Goal: Task Accomplishment & Management: Manage account settings

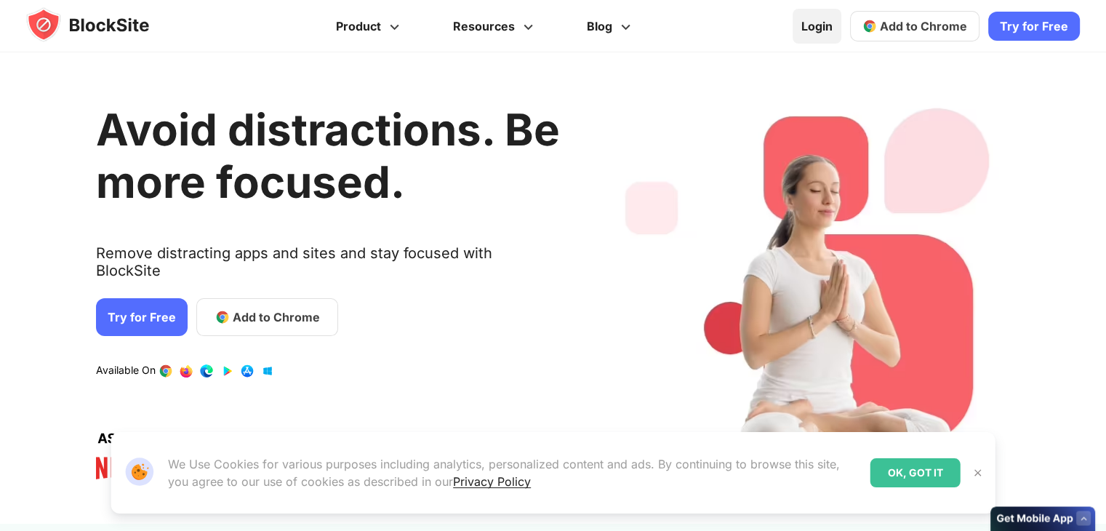
click at [833, 29] on link "Login" at bounding box center [817, 26] width 49 height 35
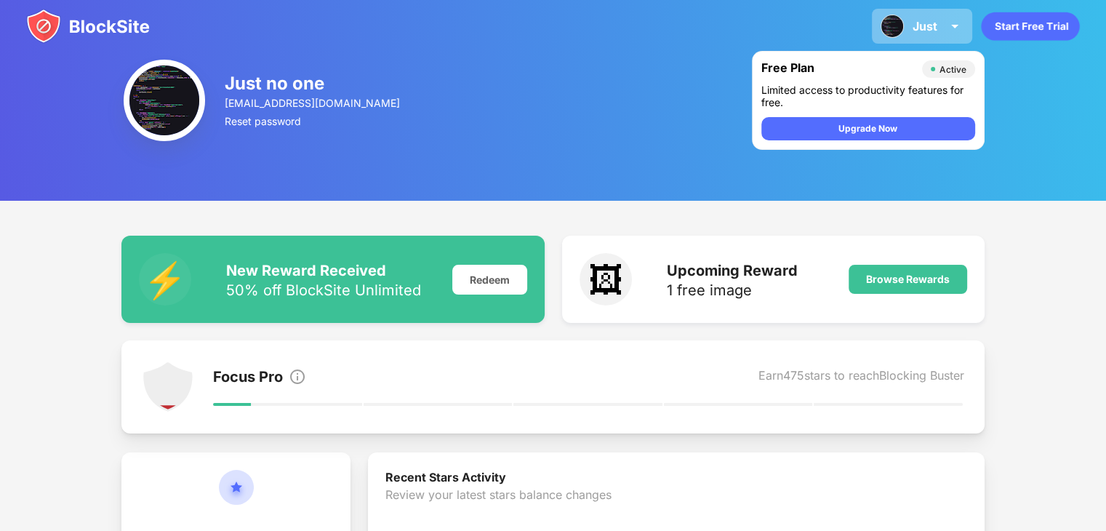
click at [889, 41] on div "Just Just no one View Account Insights Premium Rewards Settings Support Log Out" at bounding box center [922, 26] width 100 height 35
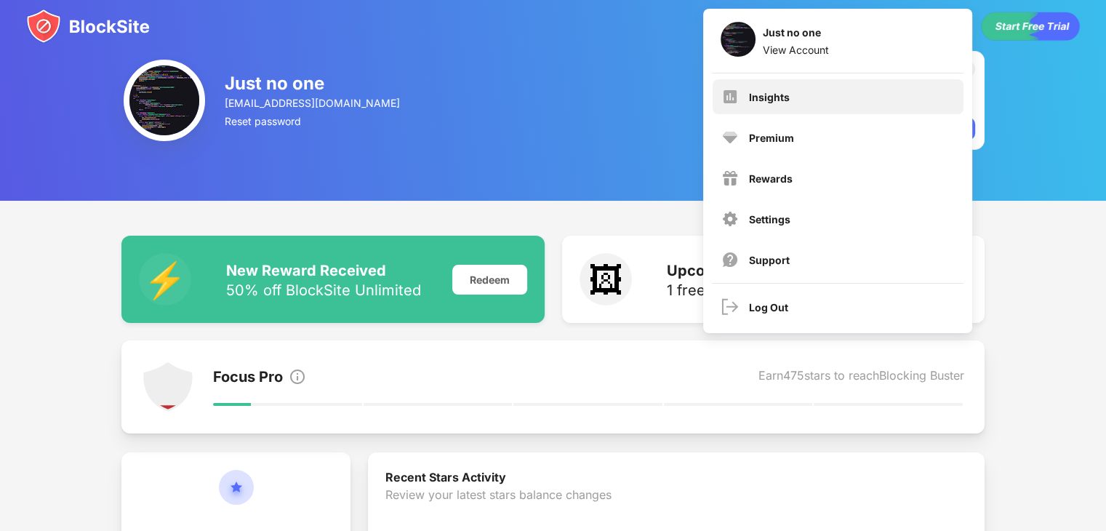
click at [805, 88] on div "Insights" at bounding box center [838, 96] width 251 height 35
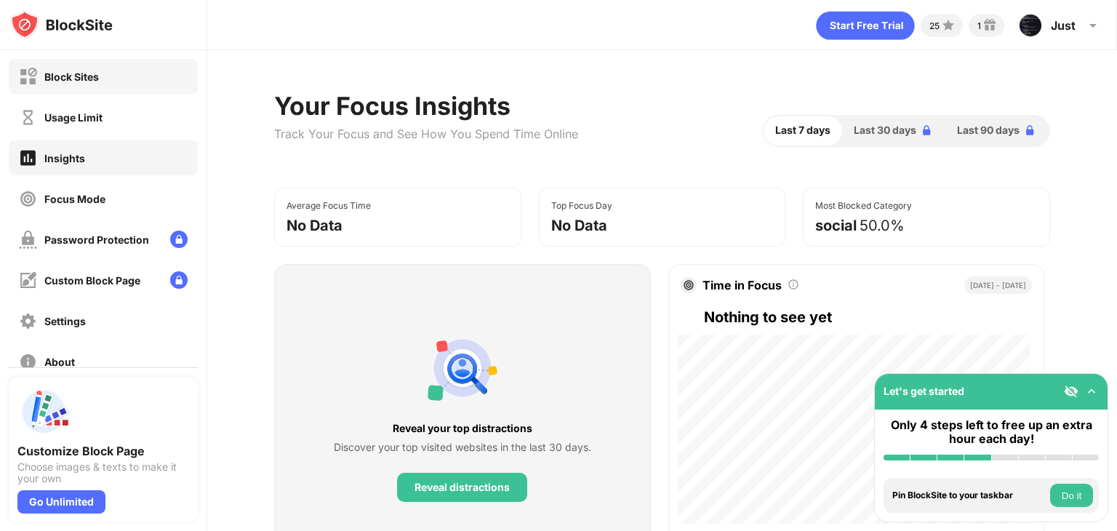
click at [148, 73] on div "Block Sites" at bounding box center [103, 76] width 189 height 35
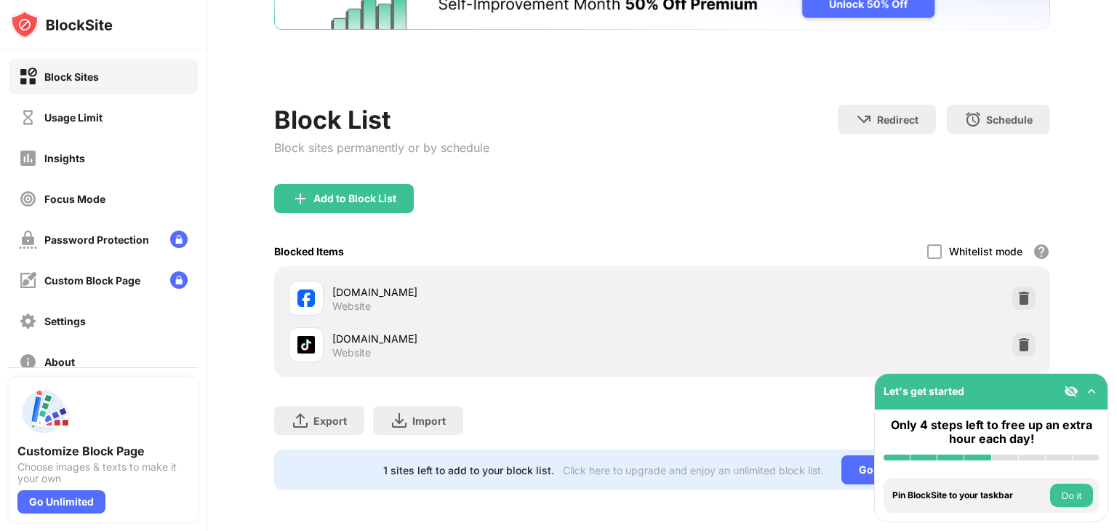
scroll to position [65, 0]
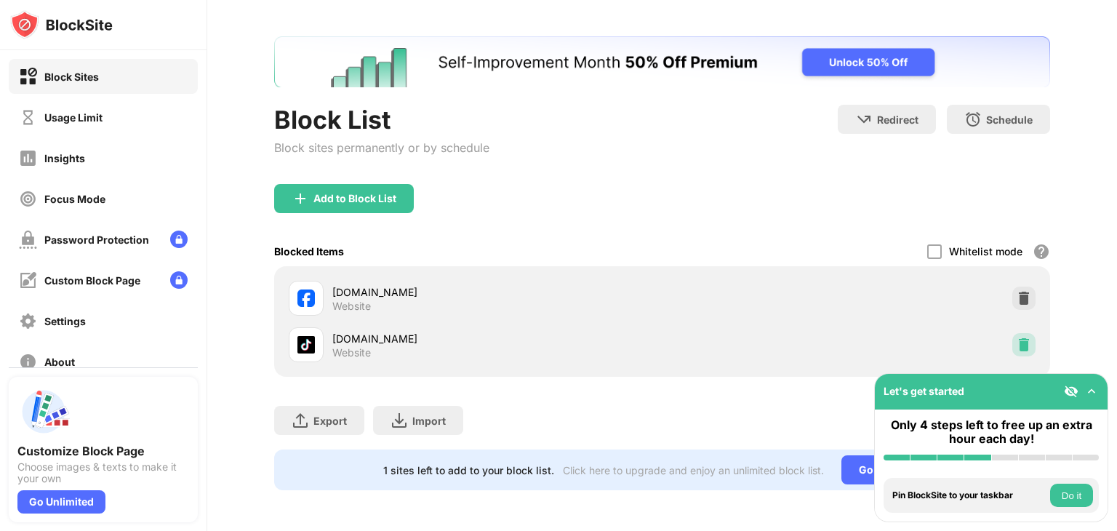
click at [1017, 338] on img at bounding box center [1024, 345] width 15 height 15
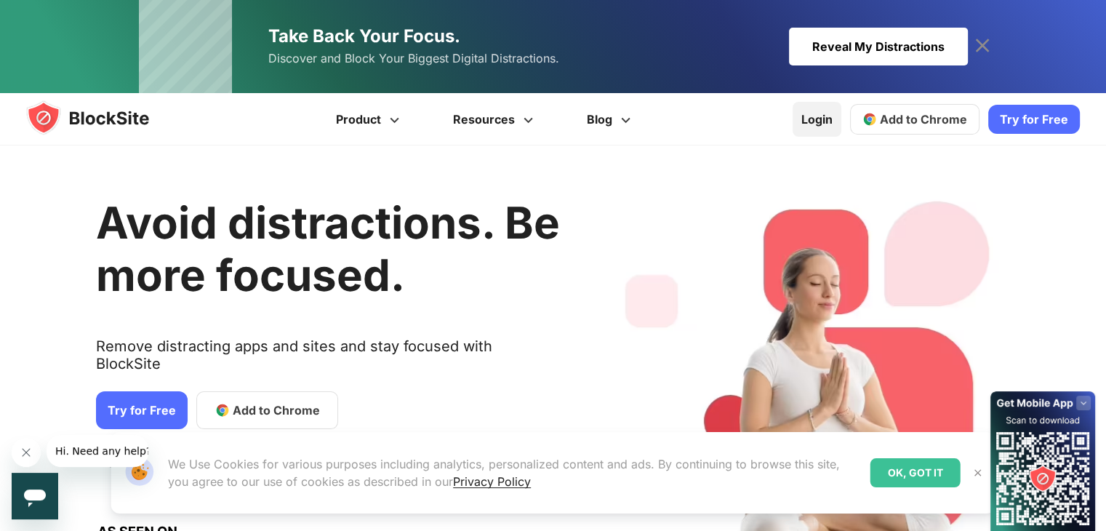
click at [829, 116] on link "Login" at bounding box center [817, 119] width 49 height 35
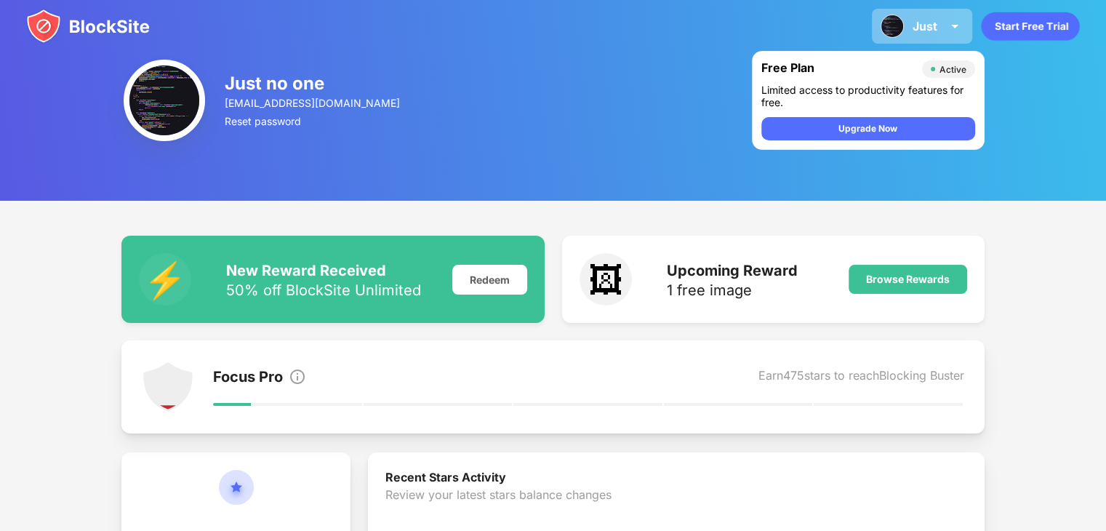
click at [940, 20] on div "Just Just no one View Account Insights Premium Rewards Settings Support Log Out" at bounding box center [922, 26] width 100 height 35
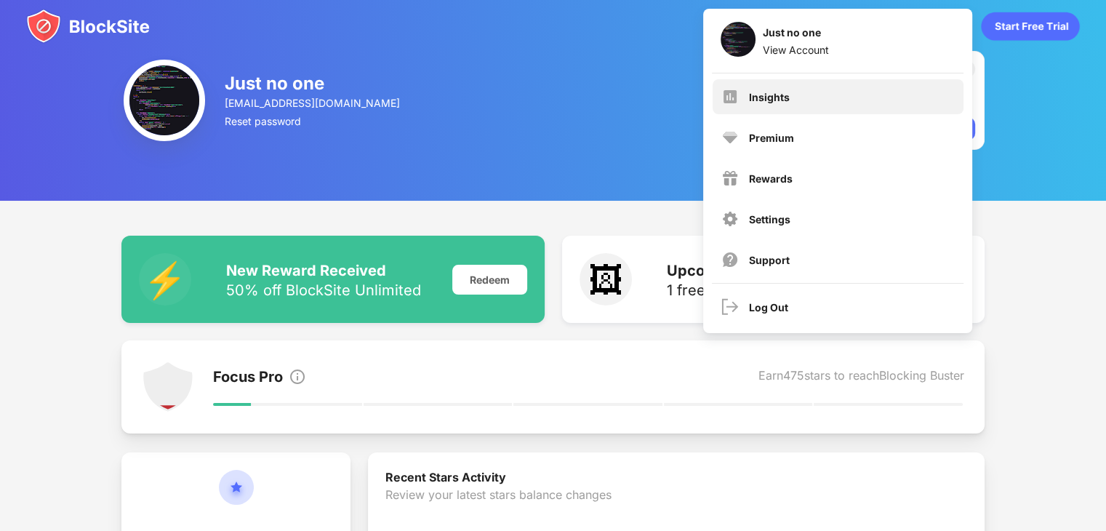
click at [771, 92] on div "Insights" at bounding box center [769, 97] width 41 height 12
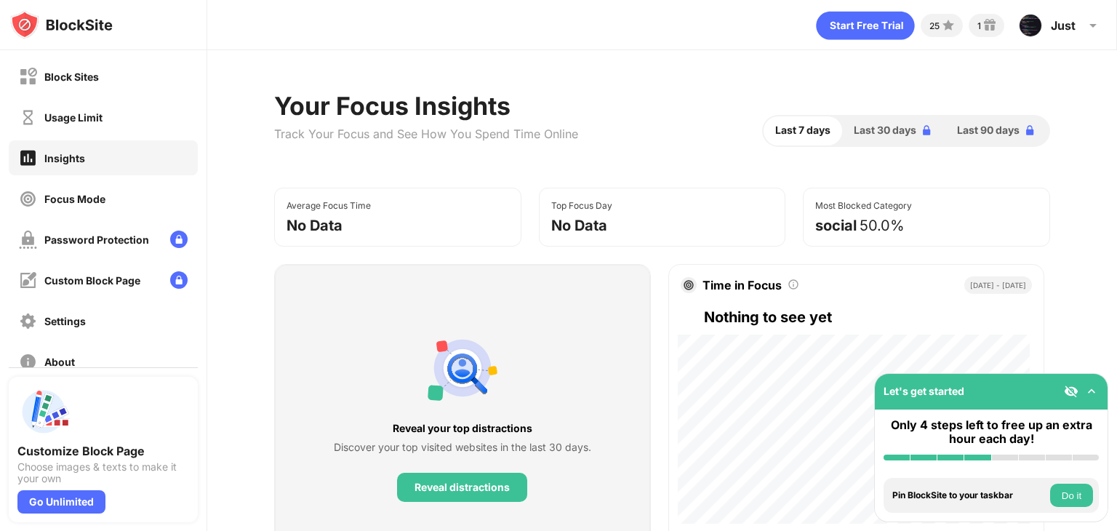
click at [121, 71] on div "Block Sites" at bounding box center [103, 76] width 189 height 35
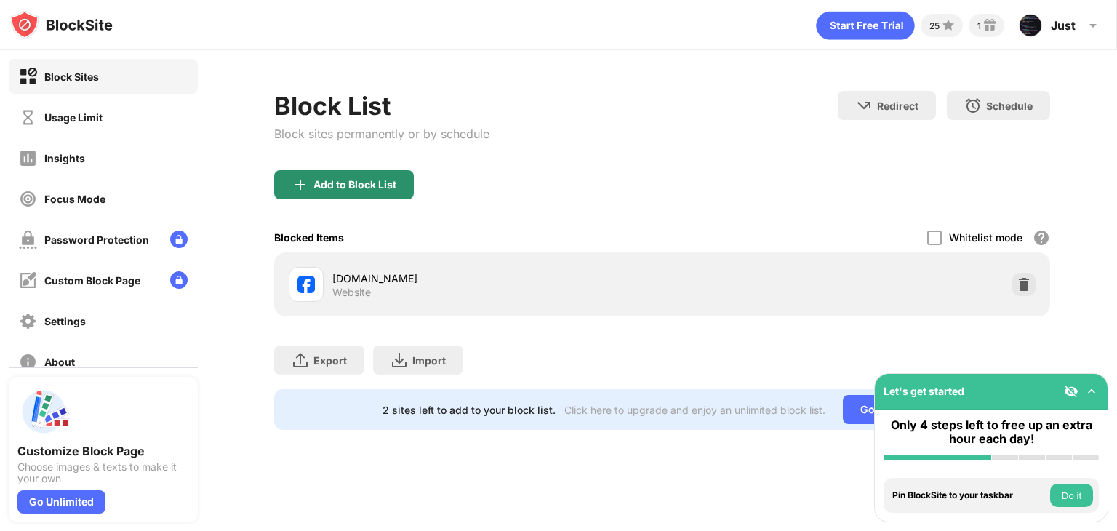
click at [375, 179] on div "Add to Block List" at bounding box center [355, 185] width 83 height 12
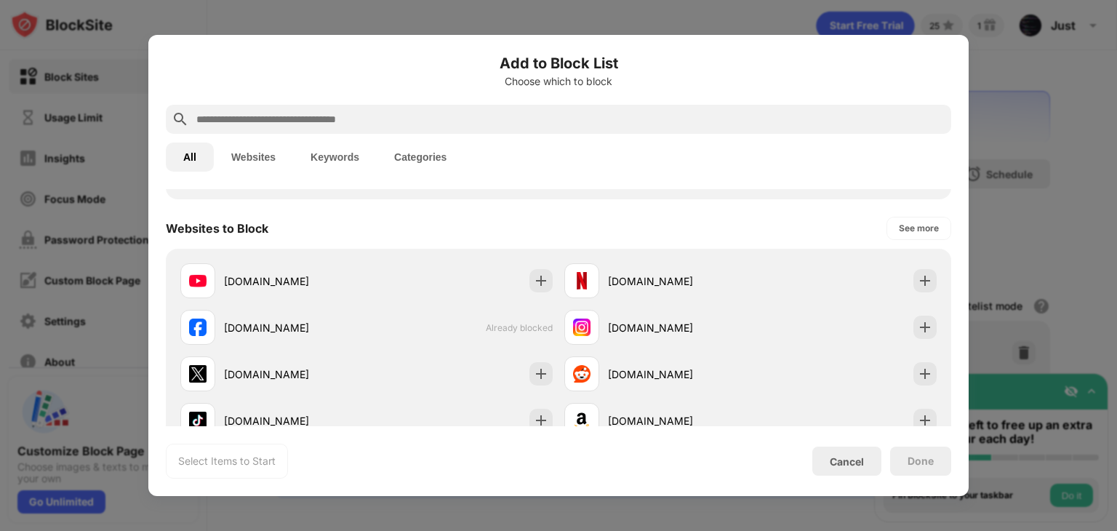
scroll to position [188, 0]
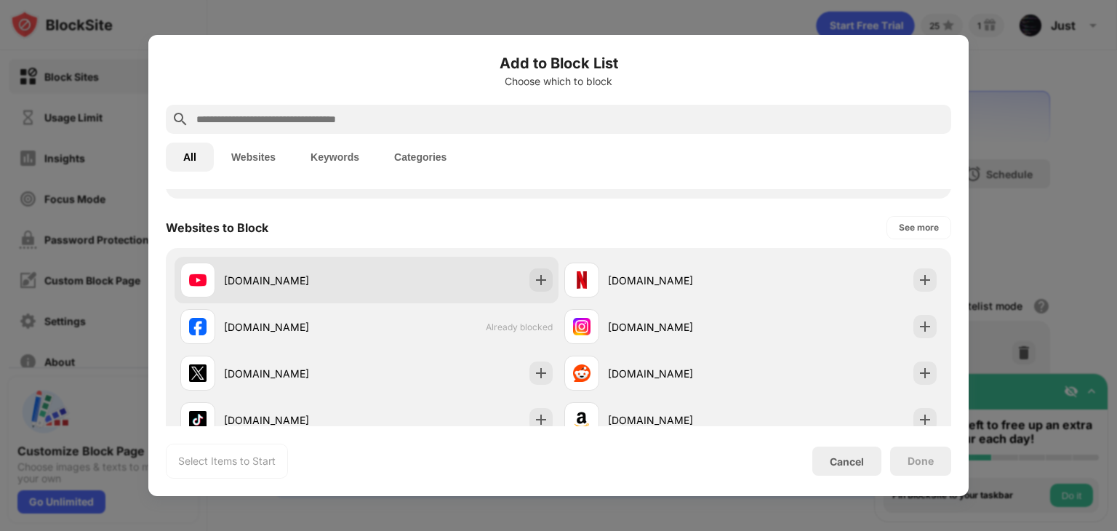
click at [548, 282] on div "youtube.com" at bounding box center [367, 280] width 384 height 47
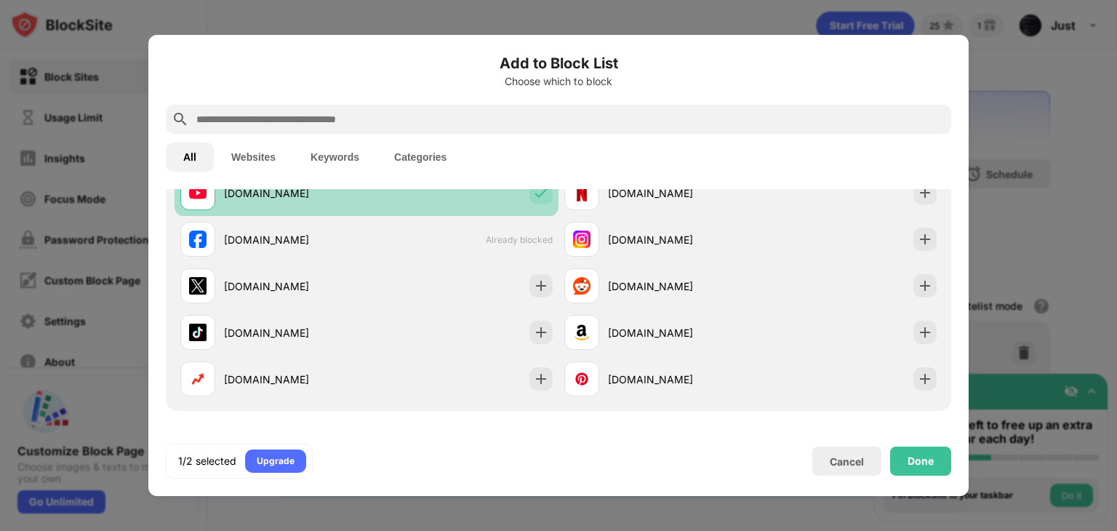
scroll to position [276, 0]
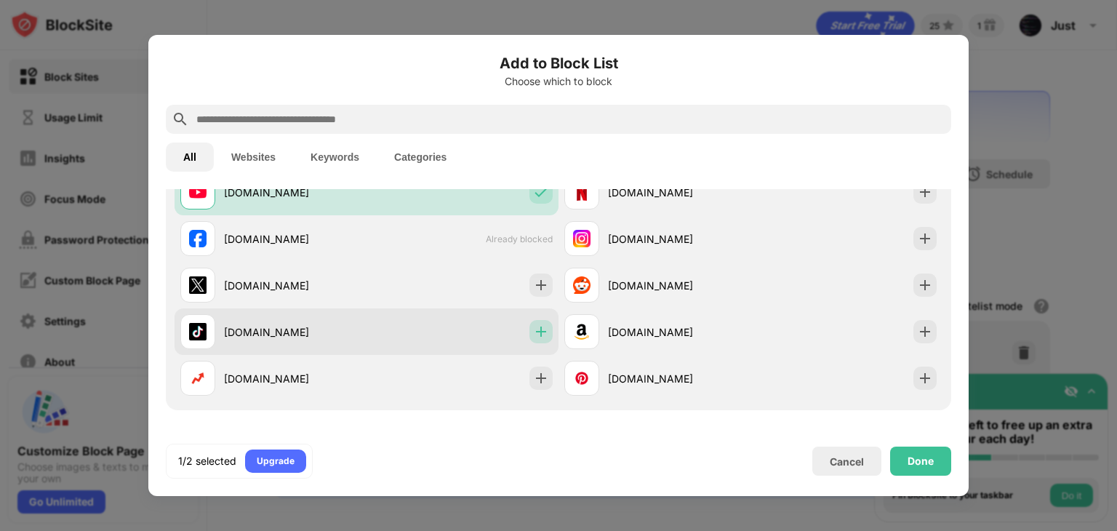
click at [536, 335] on img at bounding box center [541, 331] width 15 height 15
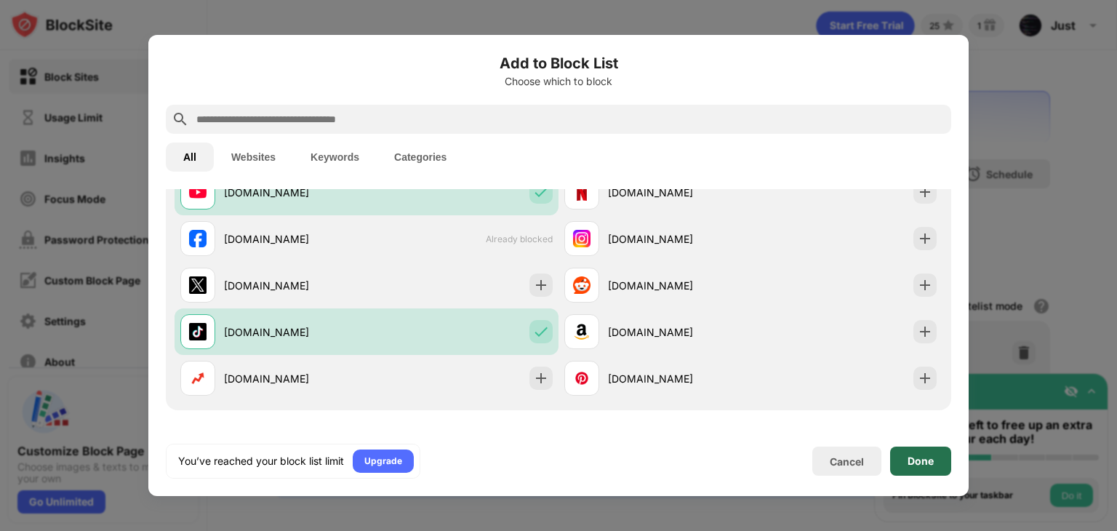
click at [930, 468] on div "Done" at bounding box center [920, 461] width 61 height 29
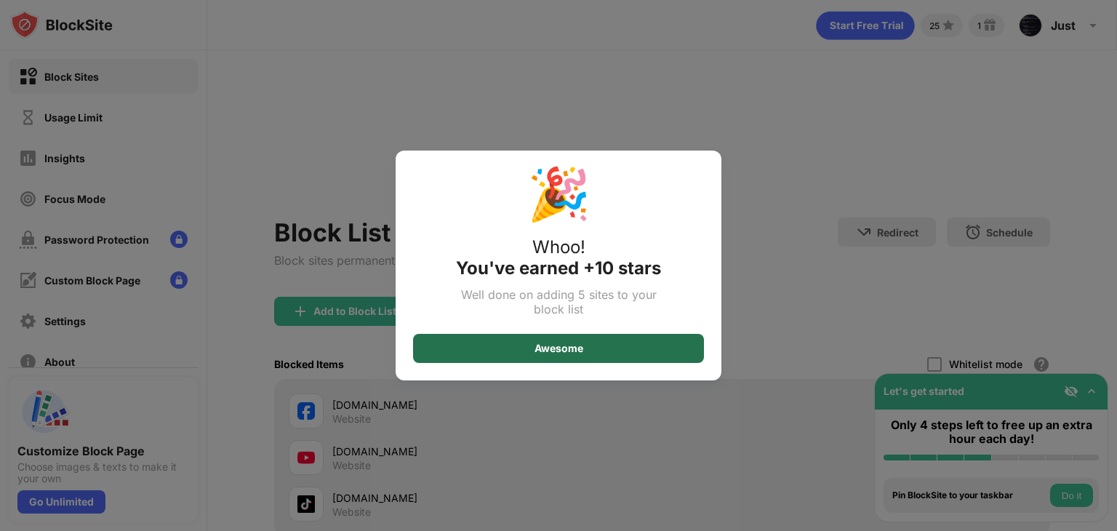
click at [607, 340] on div "Awesome" at bounding box center [558, 348] width 291 height 29
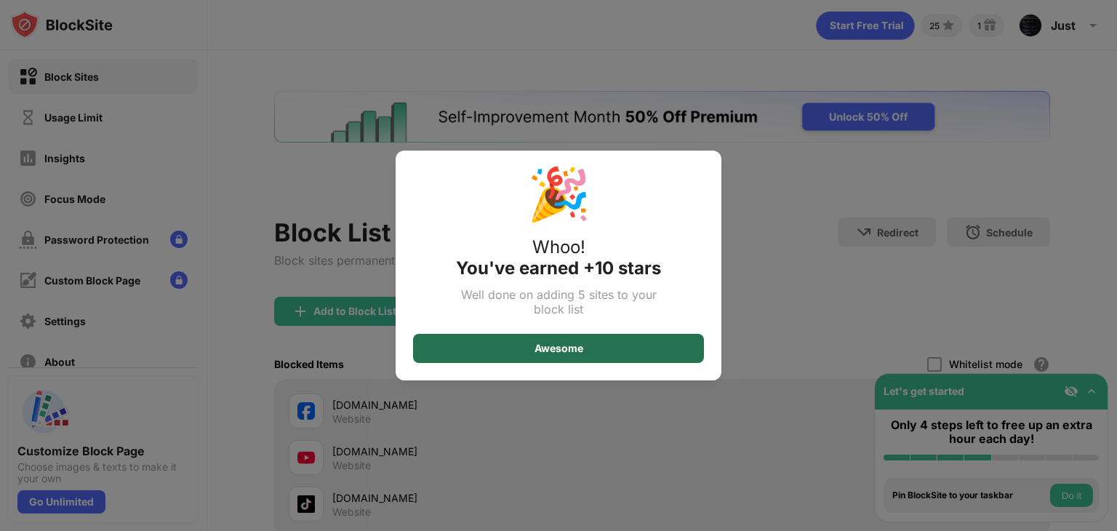
scroll to position [0, 0]
